Goal: Browse casually

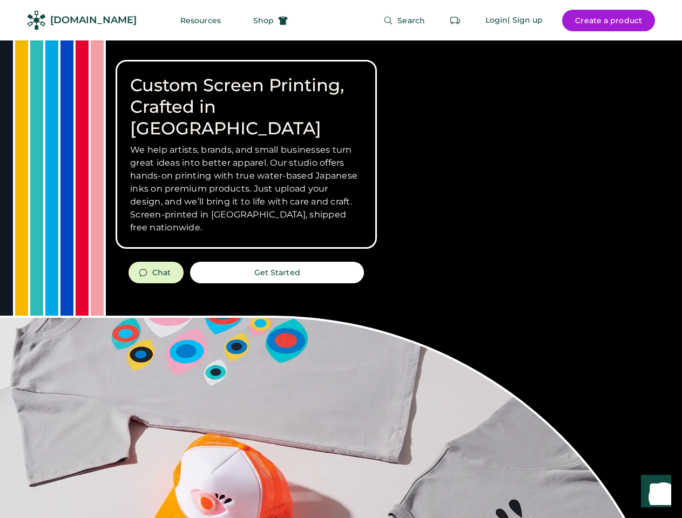
click at [341, 259] on div "Custom Screen Printing, Crafted in [GEOGRAPHIC_DATA] We help artists, brands, a…" at bounding box center [341, 384] width 682 height 686
click at [341, 279] on div "Custom Screen Printing, Crafted in [GEOGRAPHIC_DATA] We help artists, brands, a…" at bounding box center [341, 384] width 682 height 686
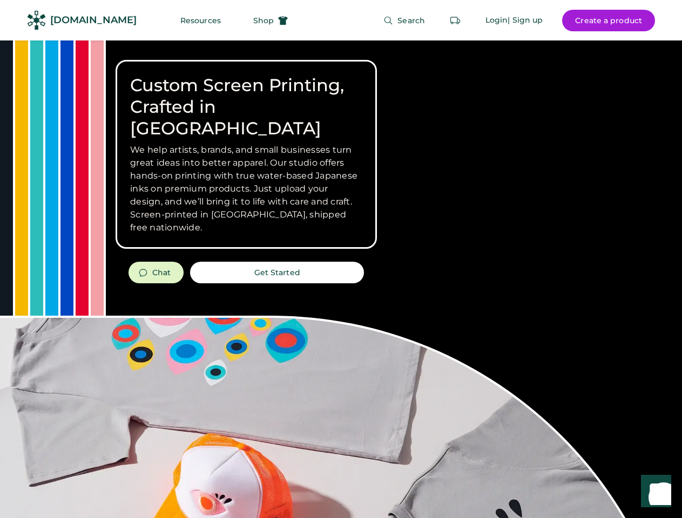
click at [341, 279] on div "Custom Screen Printing, Crafted in [GEOGRAPHIC_DATA] We help artists, brands, a…" at bounding box center [341, 384] width 682 height 686
click at [246, 154] on h3 "We help artists, brands, and small businesses turn great ideas into better appa…" at bounding box center [246, 189] width 232 height 91
click at [246, 144] on h3 "We help artists, brands, and small businesses turn great ideas into better appa…" at bounding box center [246, 189] width 232 height 91
click at [246, 96] on h1 "Custom Screen Printing, Crafted in [GEOGRAPHIC_DATA]" at bounding box center [246, 107] width 232 height 65
